Goal: Transaction & Acquisition: Download file/media

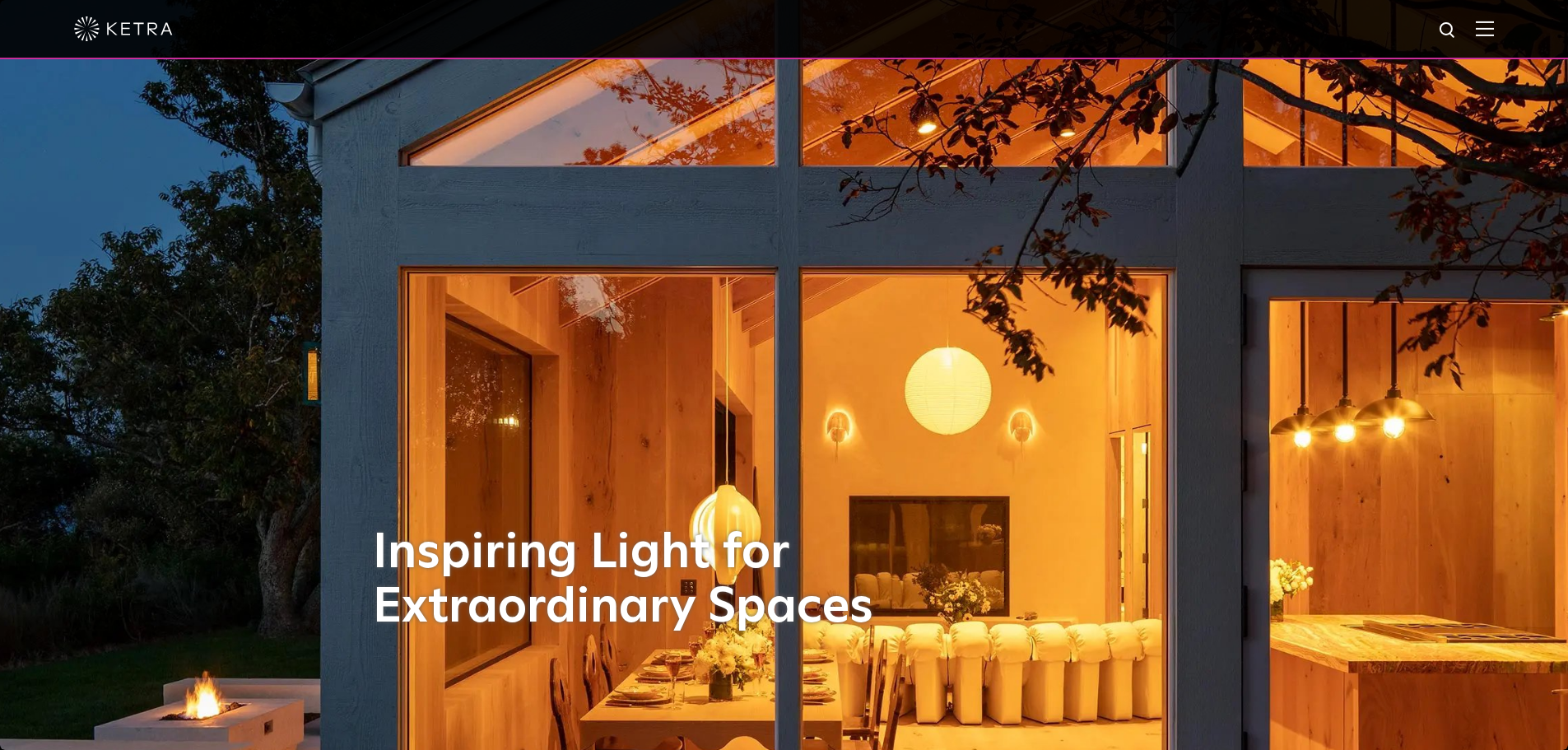
click at [1494, 27] on img at bounding box center [1485, 28] width 18 height 15
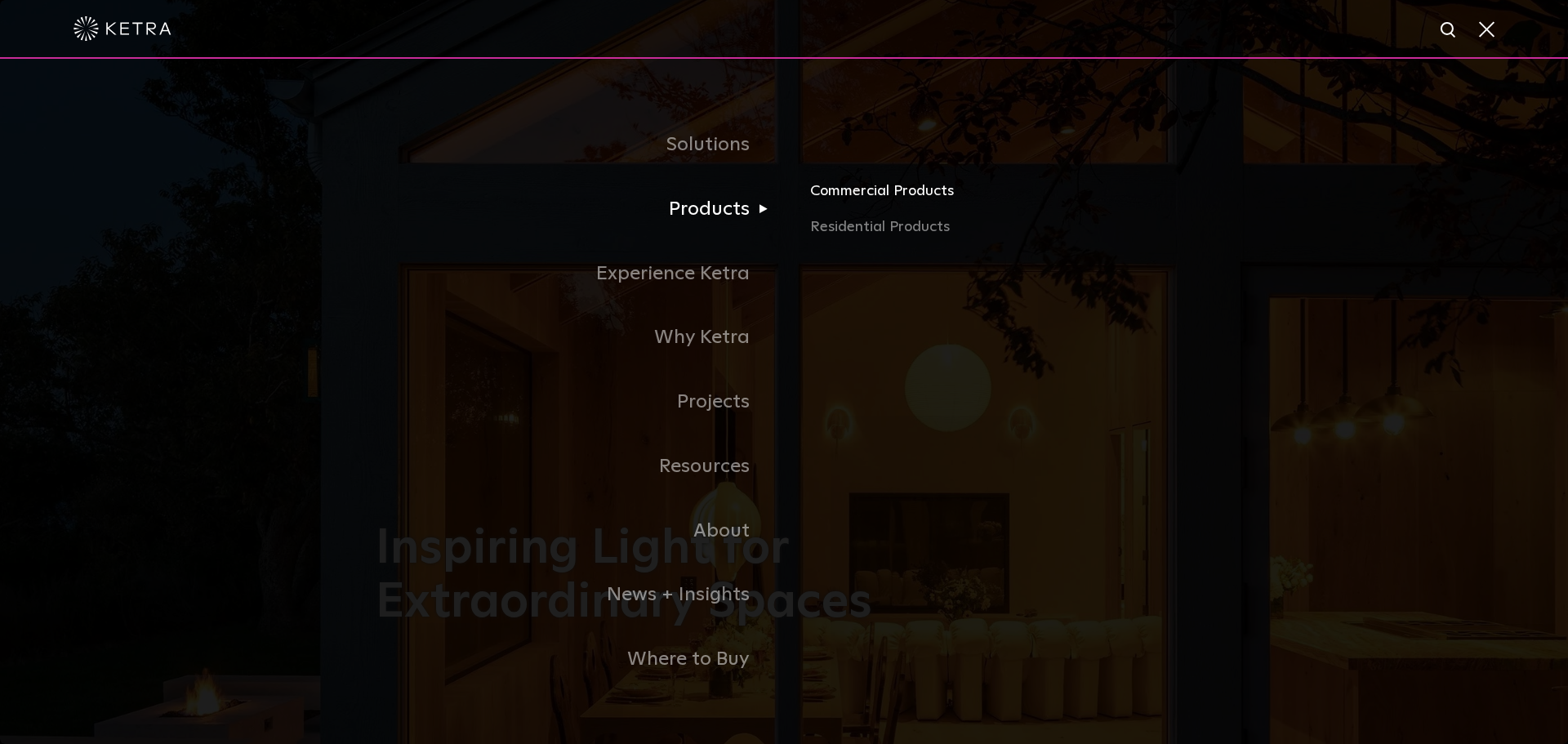
click at [881, 199] on link "Commercial Products" at bounding box center [1000, 198] width 382 height 36
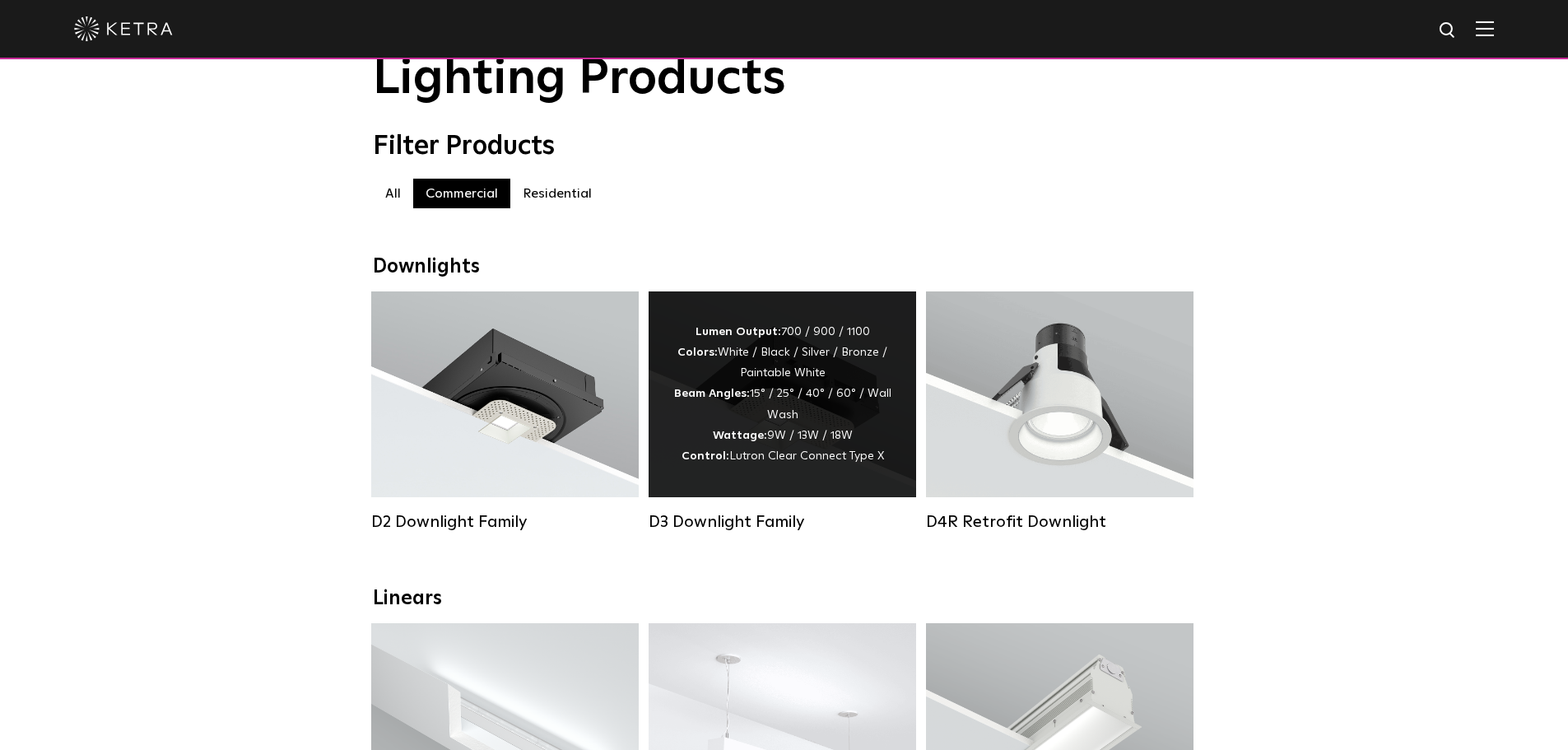
scroll to position [247, 0]
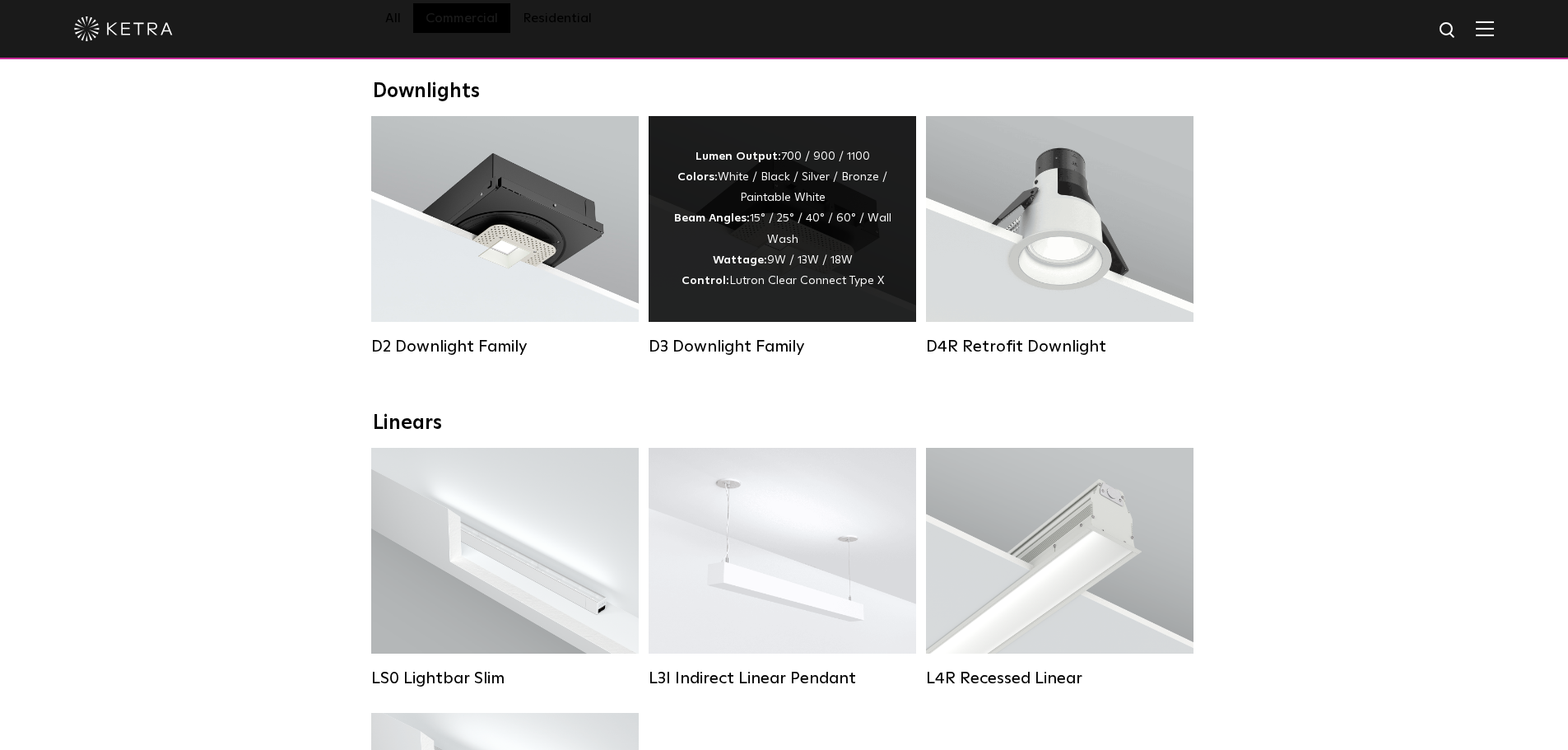
click at [752, 249] on div "Lumen Output: 700 / 900 / 1100 Colors: White / Black / Silver / Bronze / Painta…" at bounding box center [783, 219] width 218 height 145
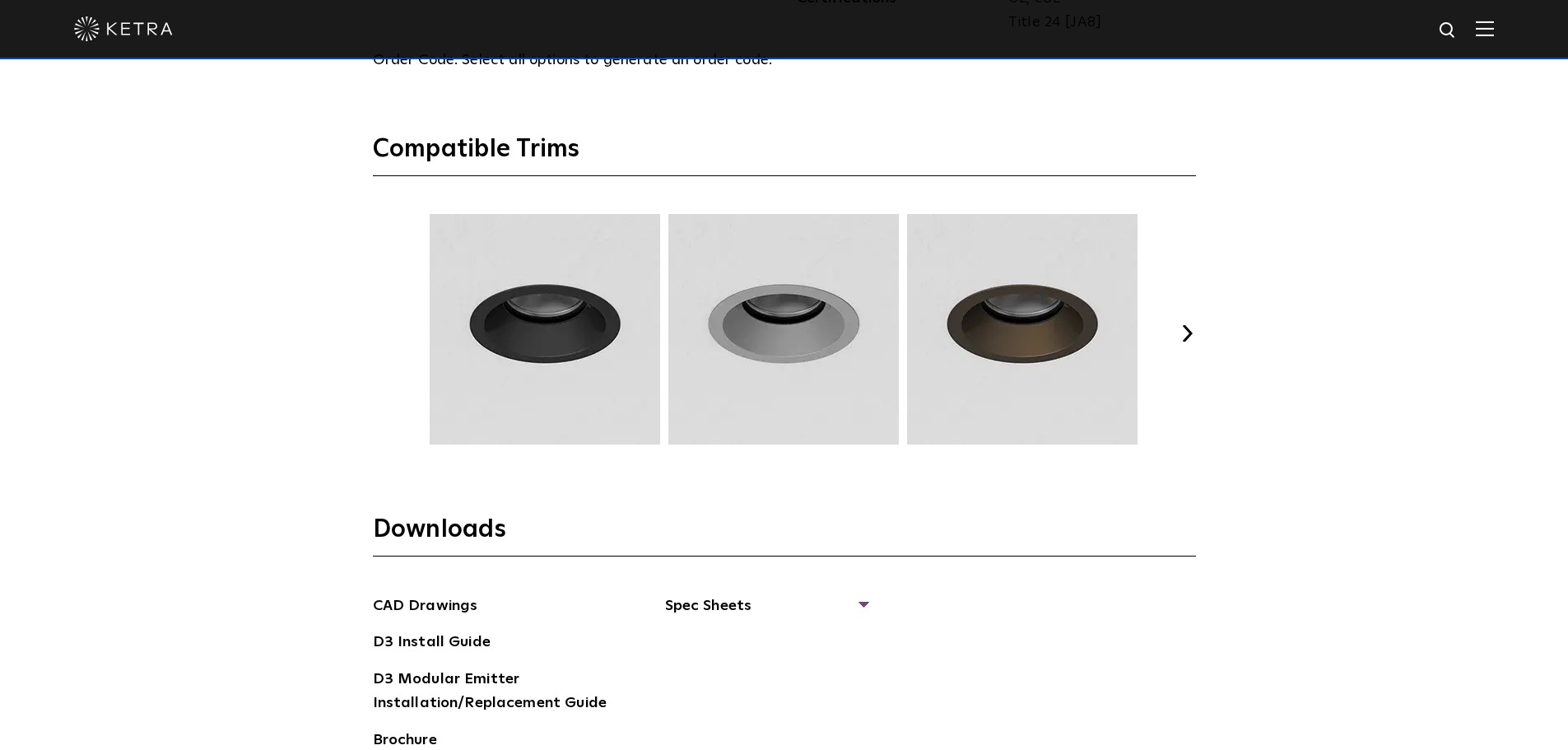
scroll to position [2553, 0]
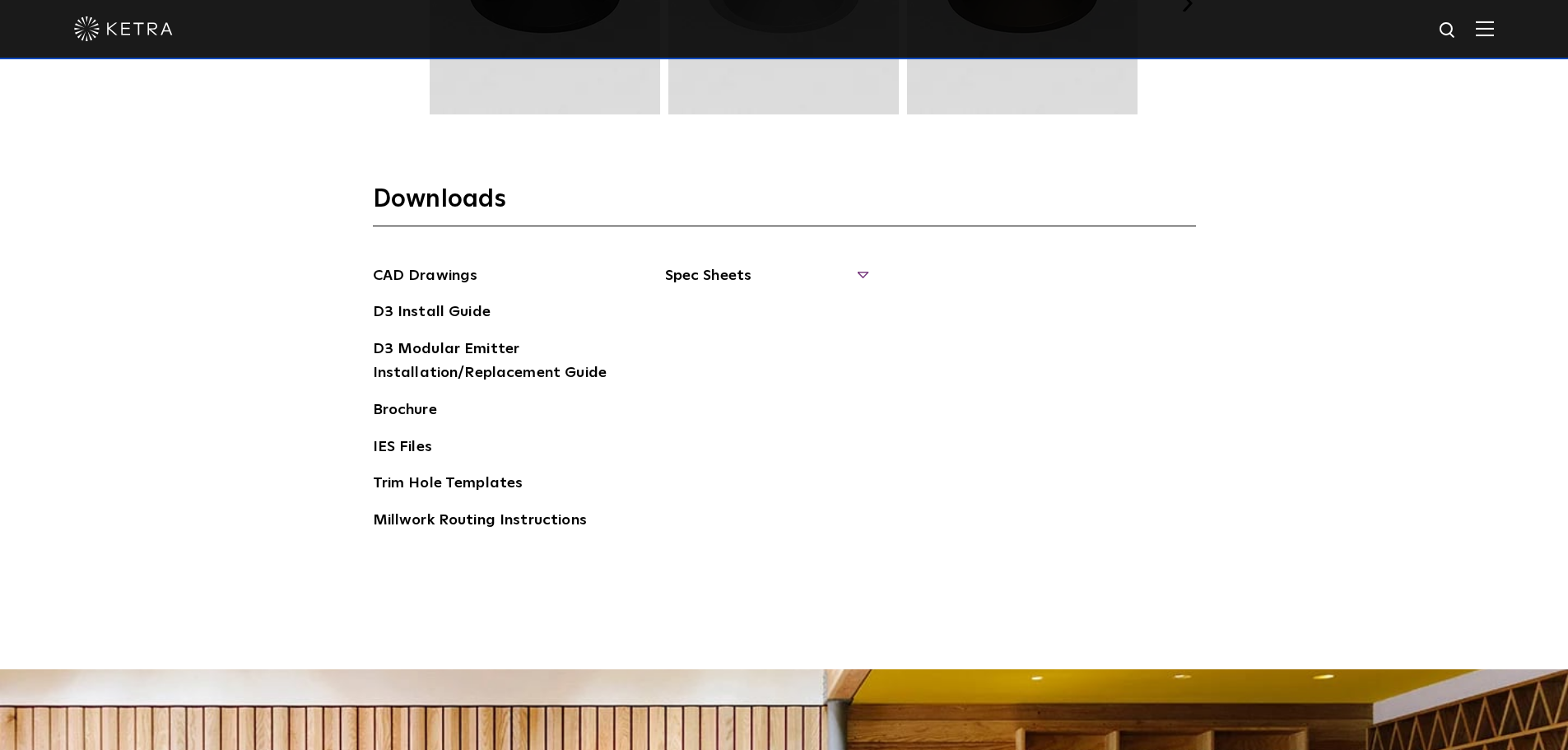
click at [864, 273] on span "Spec Sheets" at bounding box center [765, 283] width 202 height 37
click at [782, 347] on link "D3 Wallwash Round" at bounding box center [746, 347] width 121 height 18
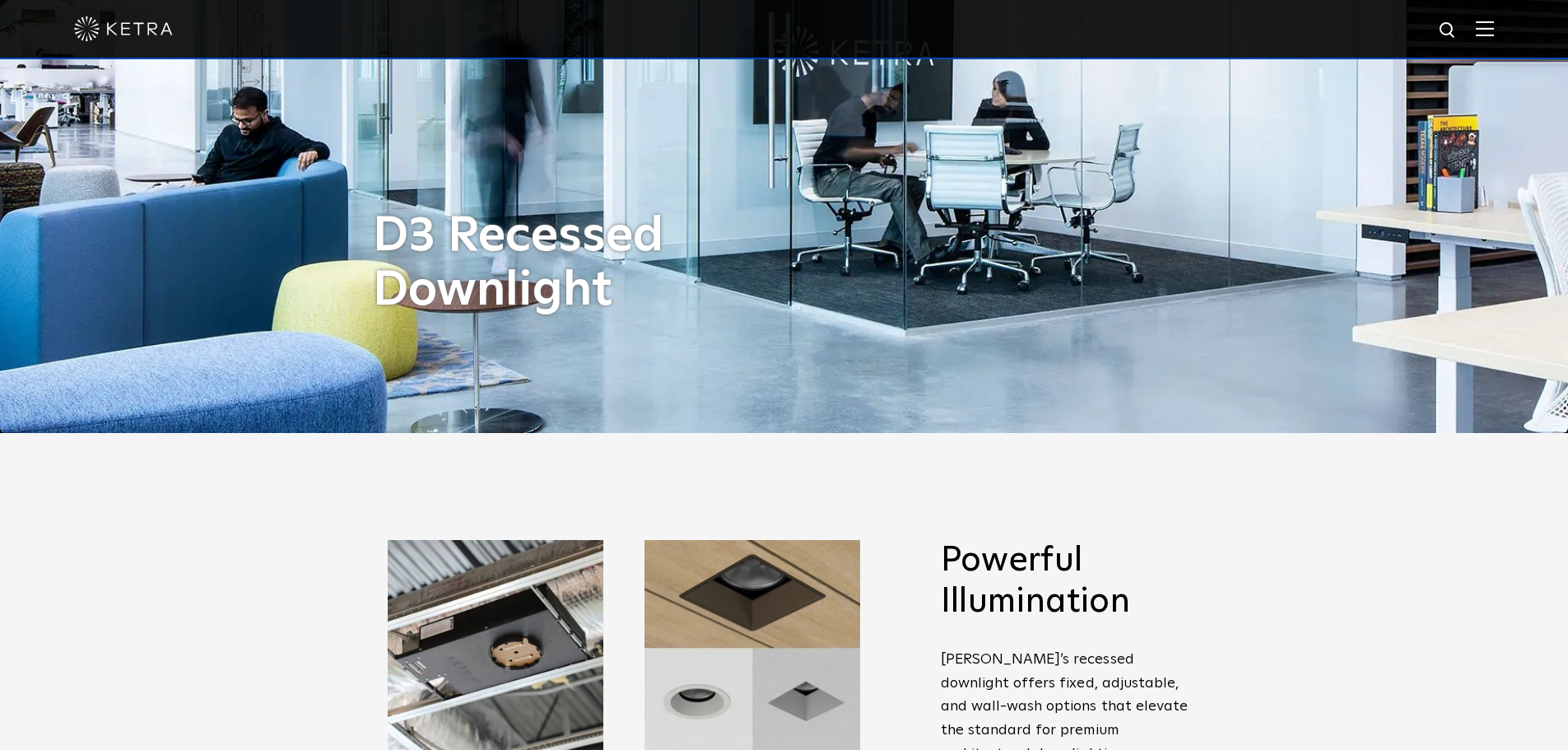
scroll to position [165, 0]
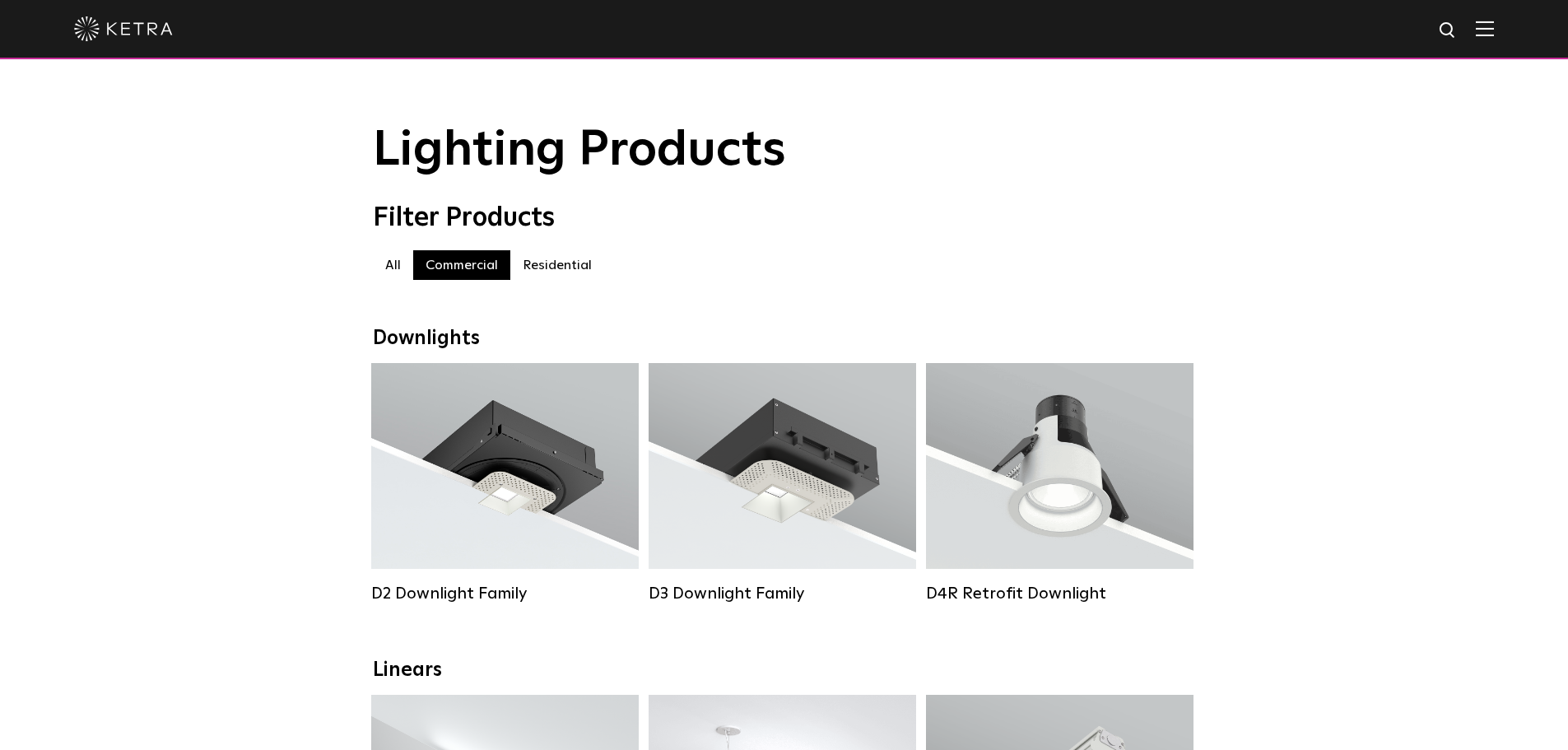
click at [452, 270] on label "Commercial" at bounding box center [461, 264] width 97 height 30
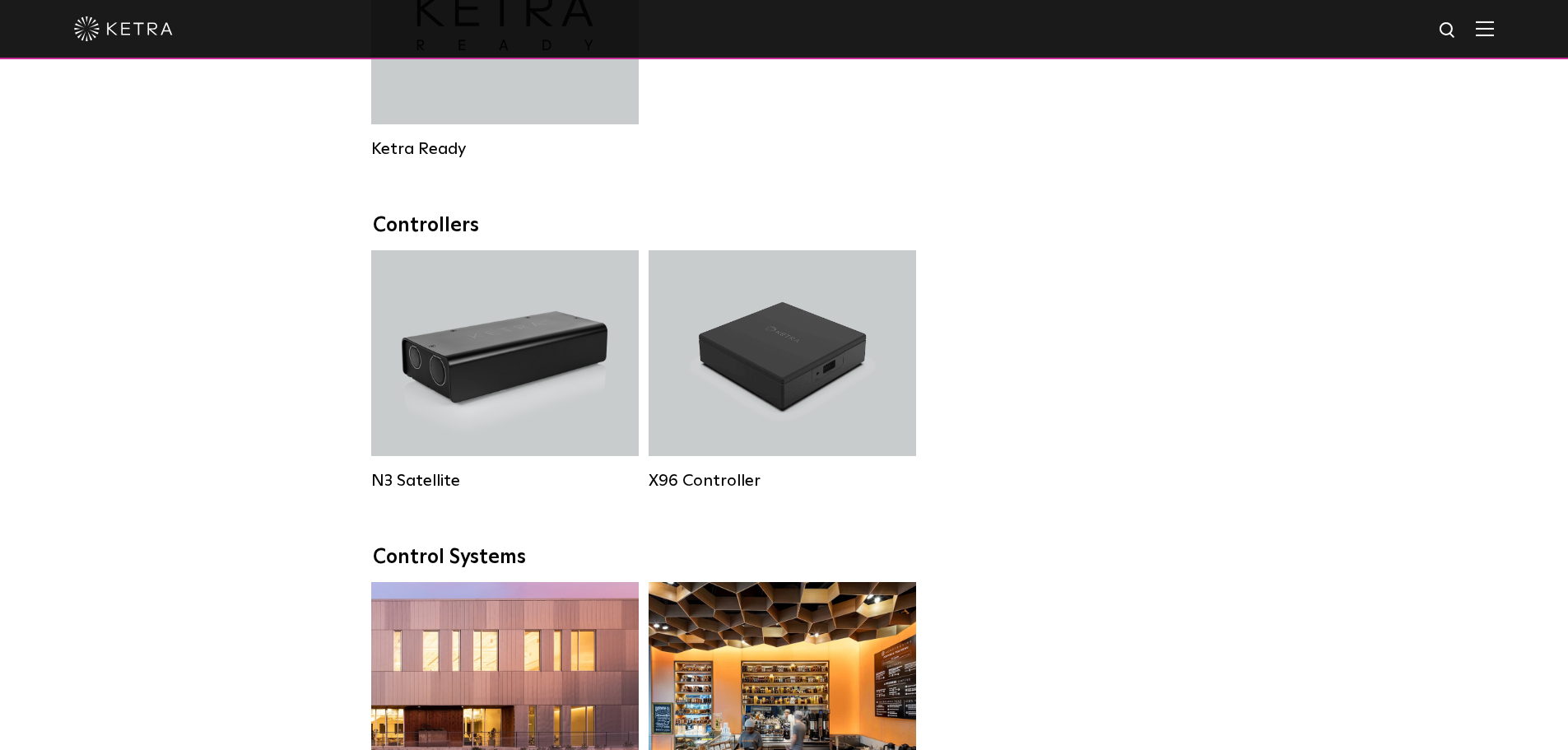
scroll to position [1977, 0]
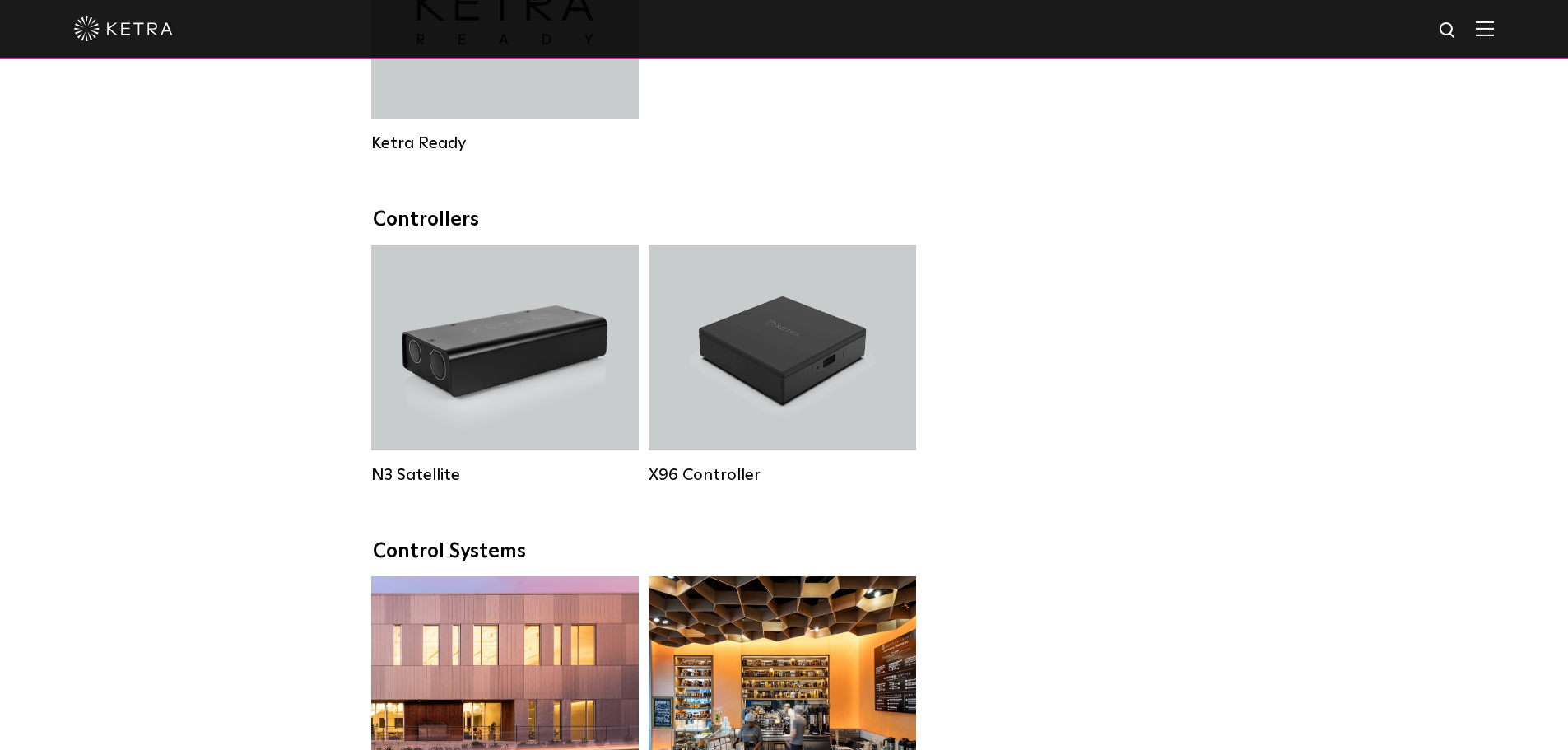
click at [655, 229] on div "Controllers" at bounding box center [784, 220] width 823 height 24
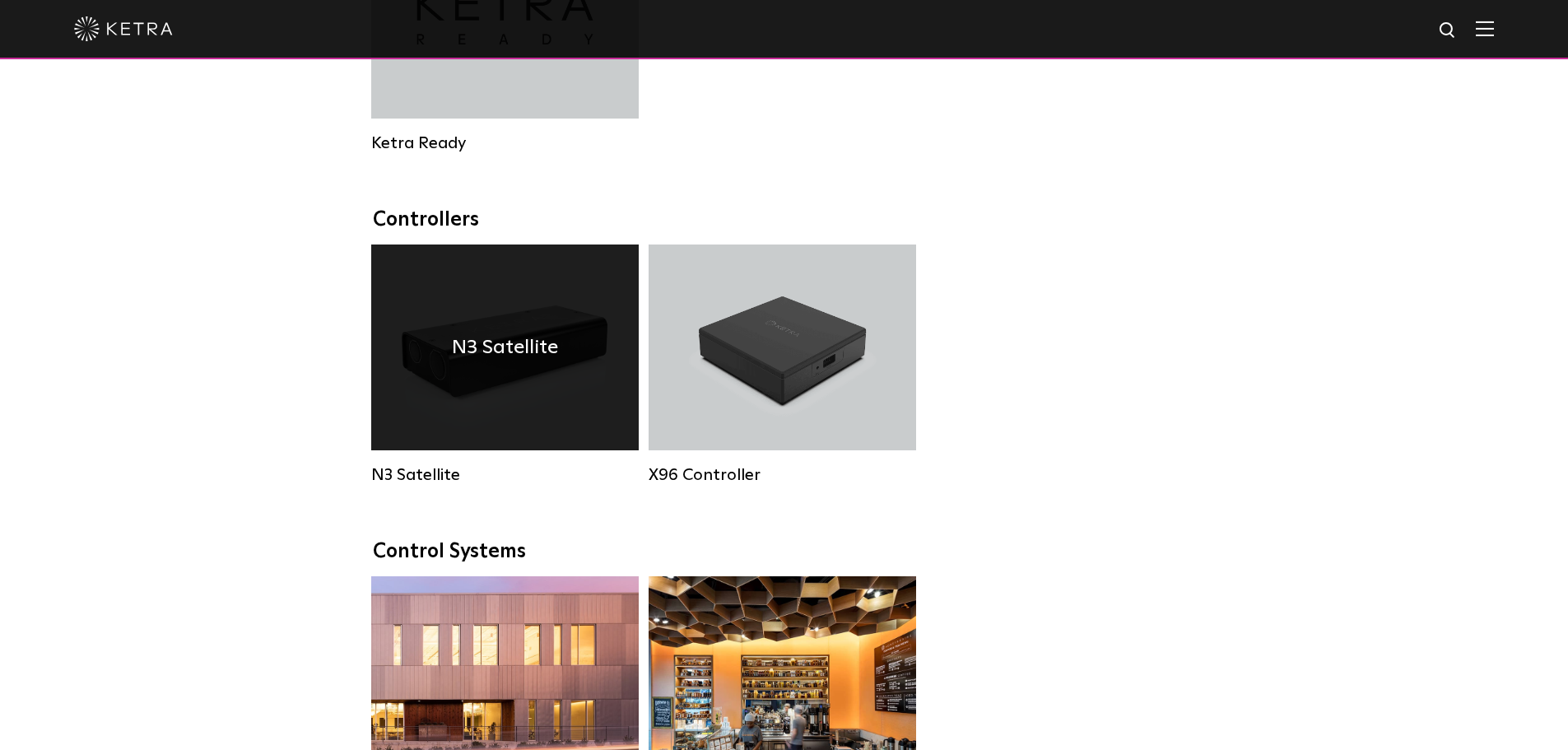
click at [511, 405] on div "N3 Satellite" at bounding box center [505, 347] width 267 height 206
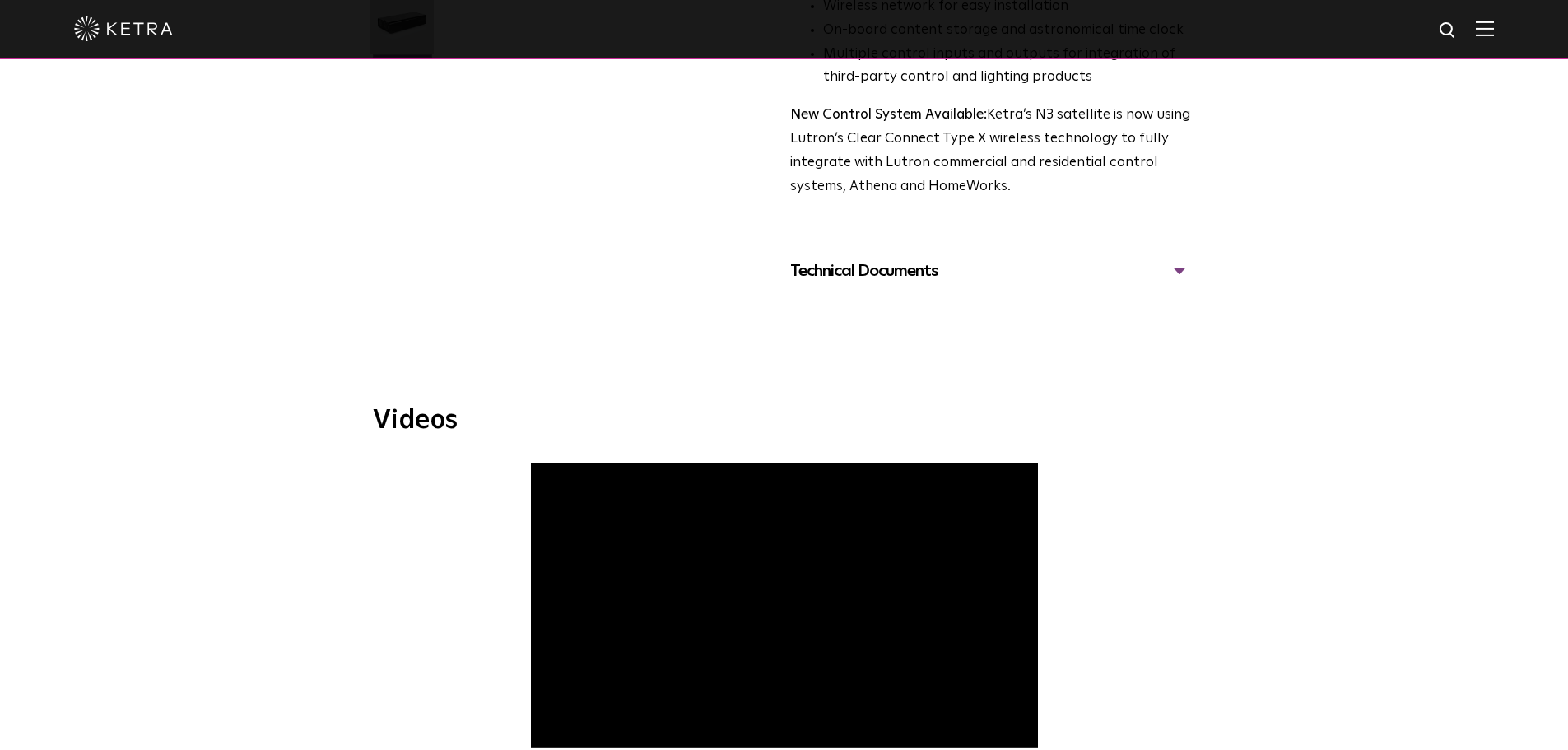
scroll to position [412, 0]
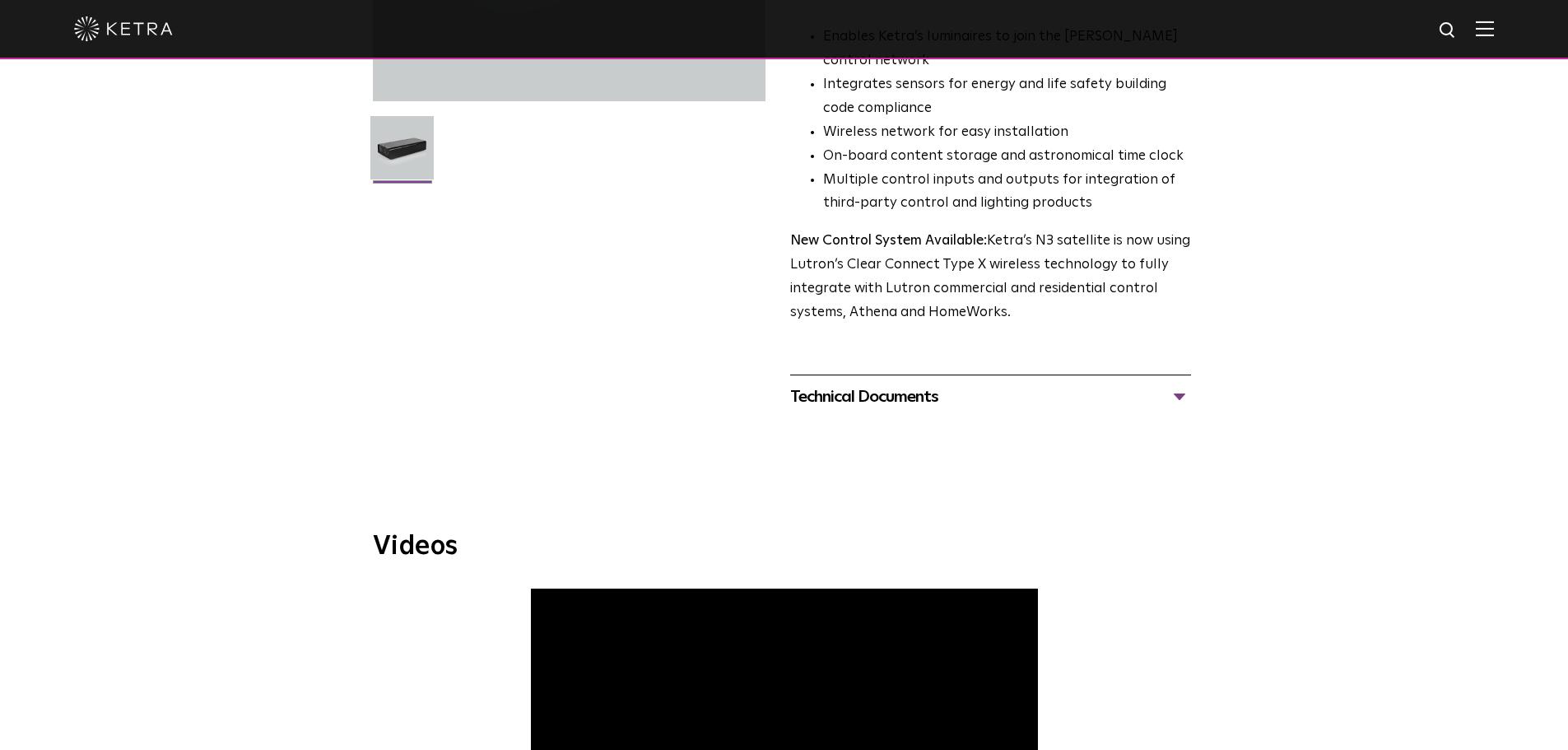
click at [1180, 397] on div "Technical Documents" at bounding box center [990, 397] width 400 height 26
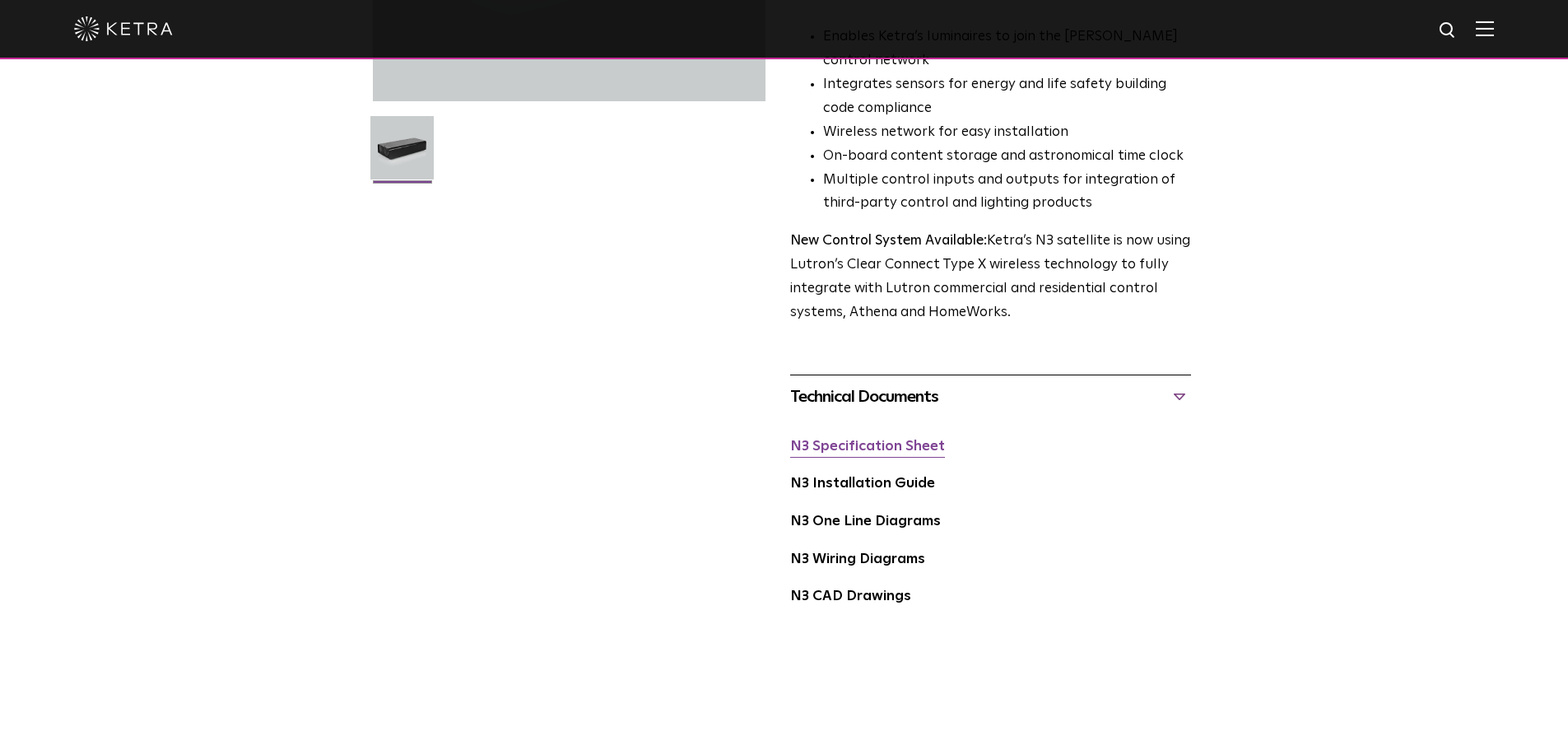
click at [871, 447] on link "N3 Specification Sheet" at bounding box center [867, 447] width 154 height 14
